Goal: Find specific page/section: Find specific page/section

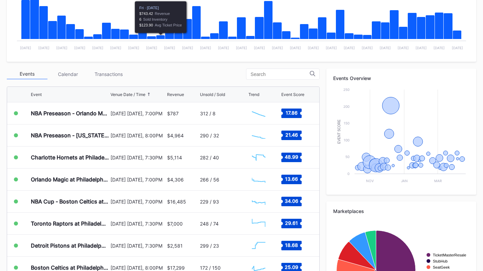
scroll to position [184, 0]
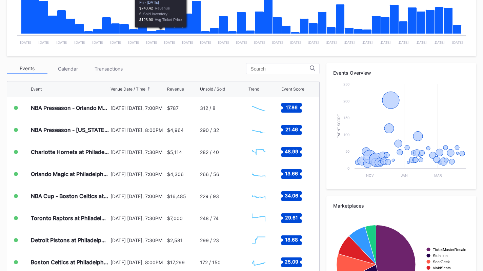
click at [108, 62] on div "Periodic Revenue Cumulative Revenue Created with Highcharts 11.2.0 Chart title …" at bounding box center [241, 128] width 483 height 402
drag, startPoint x: 108, startPoint y: 69, endPoint x: 108, endPoint y: 62, distance: 6.8
click at [108, 62] on div "Periodic Revenue Cumulative Revenue Created with Highcharts 11.2.0 Chart title …" at bounding box center [241, 128] width 483 height 402
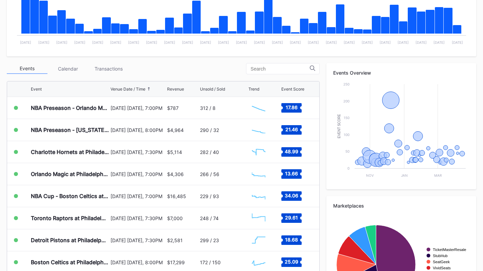
click at [108, 72] on div "Transactions" at bounding box center [108, 68] width 41 height 11
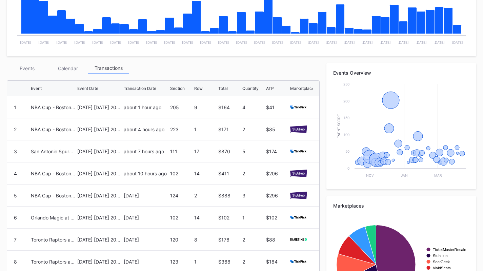
click at [27, 66] on div "Events" at bounding box center [27, 68] width 41 height 11
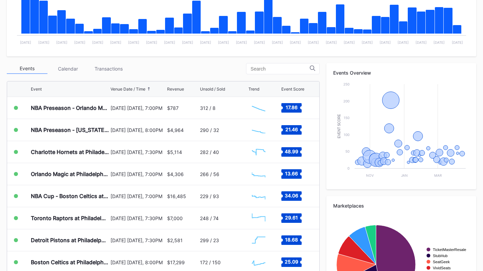
scroll to position [0, 0]
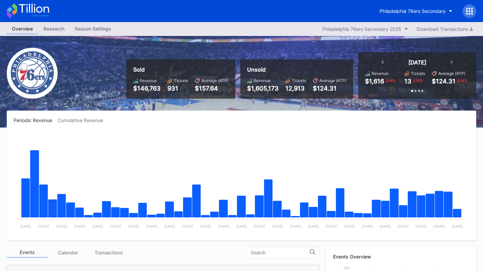
click at [421, 16] on button "Philadelphia 76ers Secondary" at bounding box center [416, 11] width 83 height 13
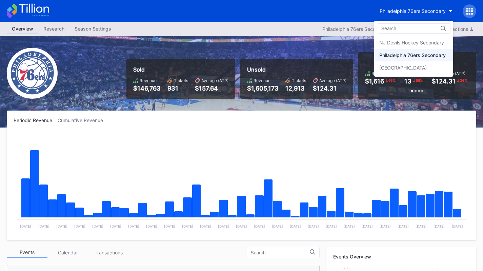
click at [406, 47] on div "NJ Devils Hockey Secondary" at bounding box center [414, 42] width 79 height 13
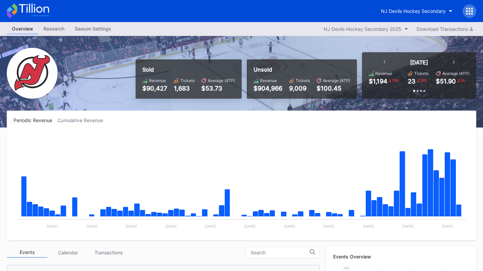
scroll to position [139, 0]
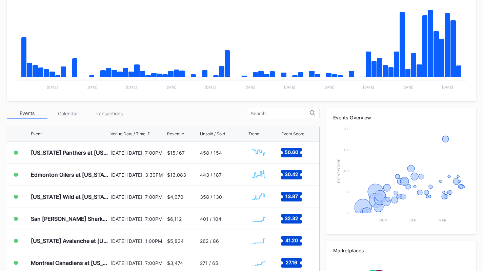
click at [112, 114] on div "Transactions" at bounding box center [108, 113] width 41 height 11
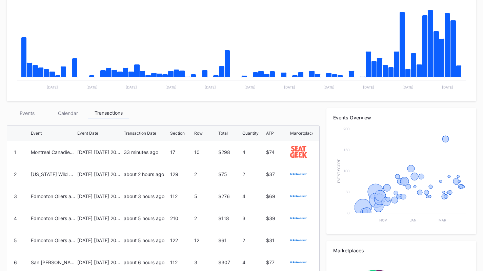
click at [26, 111] on div "Events" at bounding box center [27, 113] width 41 height 11
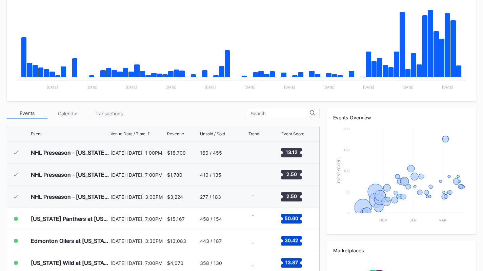
scroll to position [66, 0]
